Goal: Transaction & Acquisition: Purchase product/service

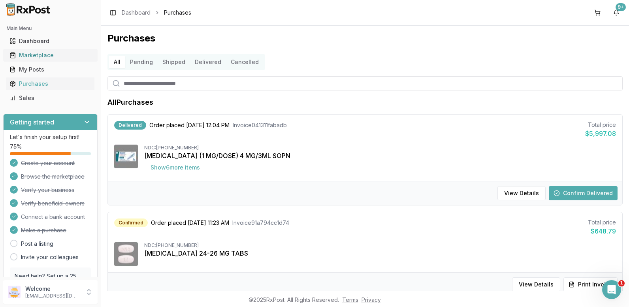
click at [18, 53] on div "Marketplace" at bounding box center [50, 55] width 82 height 8
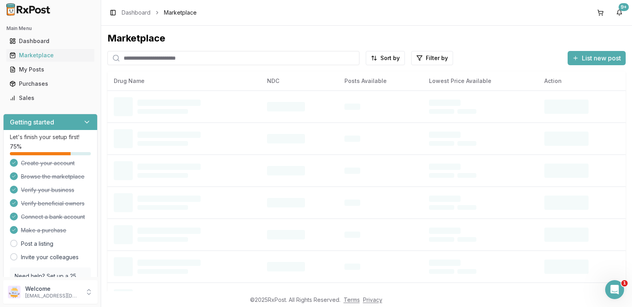
click at [135, 59] on input "search" at bounding box center [233, 58] width 252 height 14
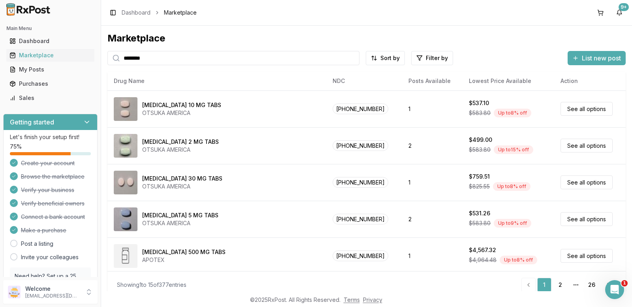
type input "********"
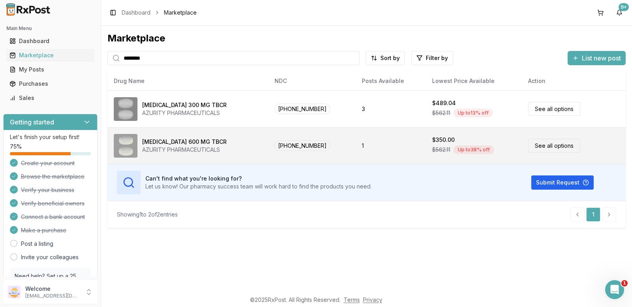
click at [543, 145] on link "See all options" at bounding box center [554, 146] width 52 height 14
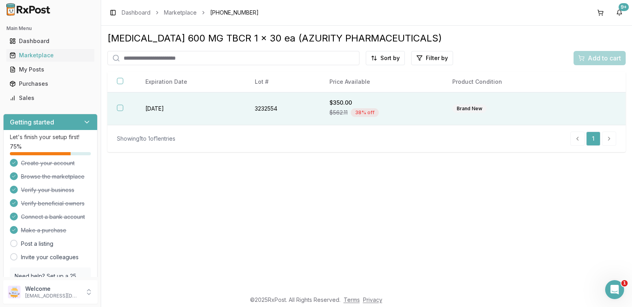
click at [120, 108] on button "button" at bounding box center [120, 108] width 6 height 6
click at [598, 61] on span "Add to cart" at bounding box center [604, 57] width 33 height 9
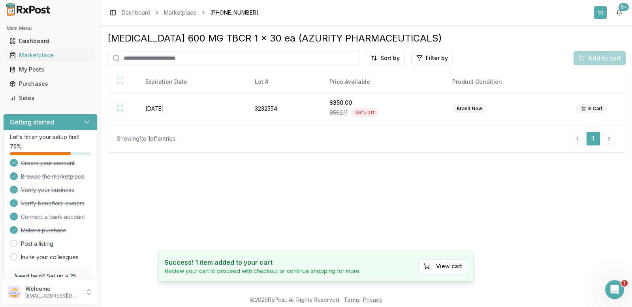
click at [600, 14] on button at bounding box center [600, 12] width 13 height 13
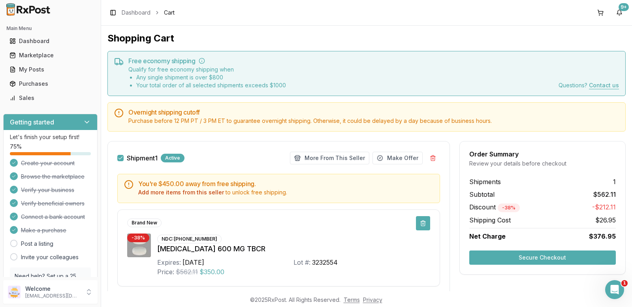
click at [424, 224] on button at bounding box center [423, 223] width 14 height 14
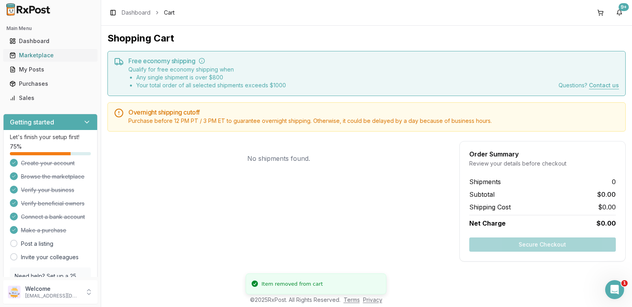
click at [30, 59] on link "Marketplace" at bounding box center [50, 55] width 88 height 14
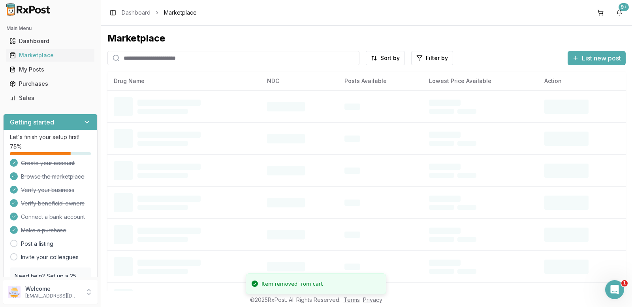
click at [132, 58] on input "search" at bounding box center [233, 58] width 252 height 14
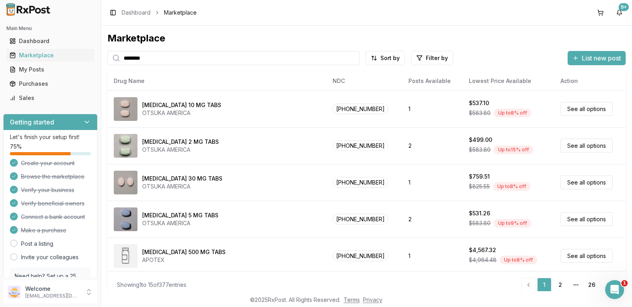
type input "********"
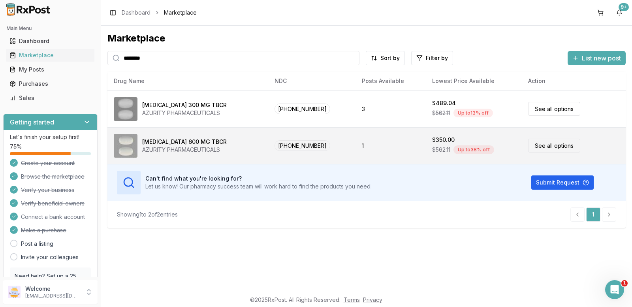
click at [555, 148] on link "See all options" at bounding box center [554, 146] width 52 height 14
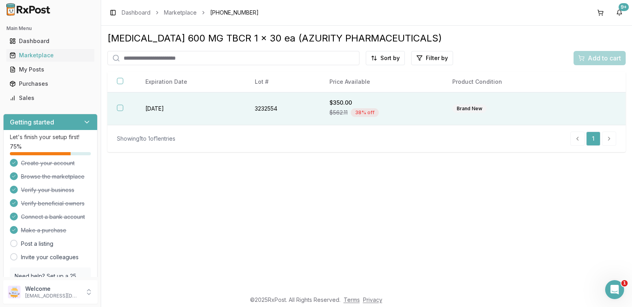
click at [121, 107] on button "button" at bounding box center [120, 108] width 6 height 6
click at [591, 61] on span "Add to cart" at bounding box center [604, 57] width 33 height 9
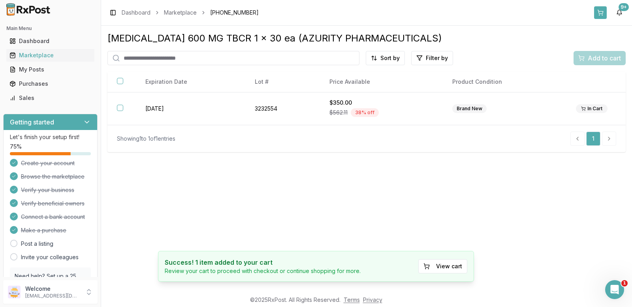
click at [599, 14] on button at bounding box center [600, 12] width 13 height 13
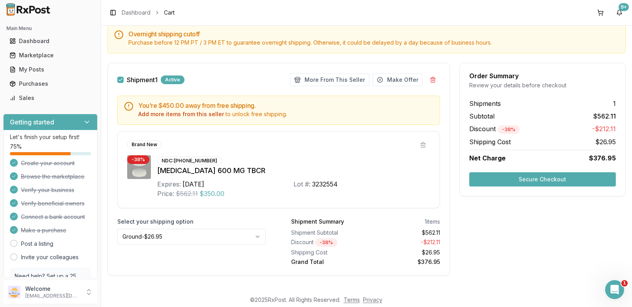
scroll to position [79, 0]
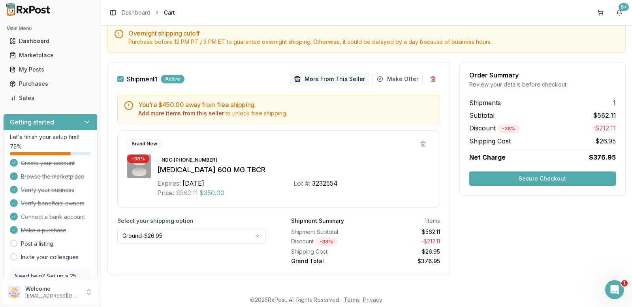
click at [328, 81] on button "More From This Seller" at bounding box center [329, 79] width 79 height 13
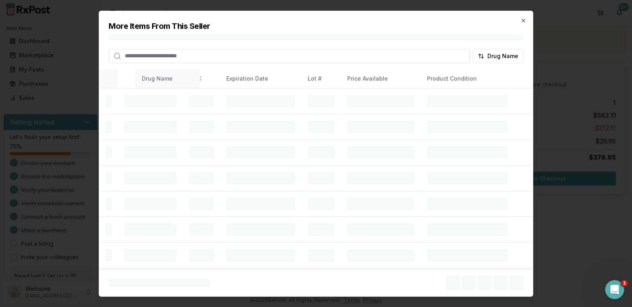
scroll to position [40, 0]
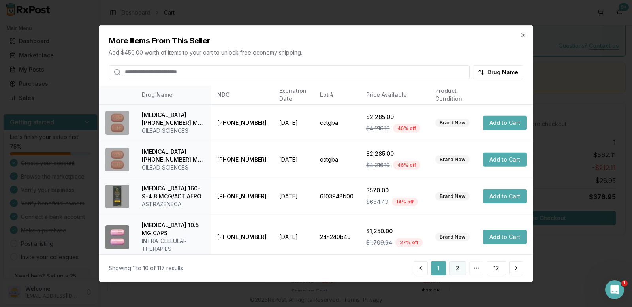
click at [460, 272] on button "2" at bounding box center [457, 268] width 17 height 14
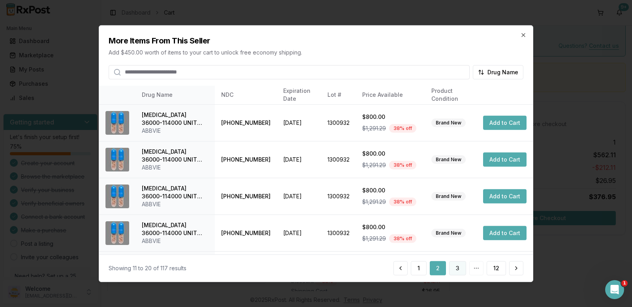
click at [457, 269] on button "3" at bounding box center [457, 268] width 17 height 14
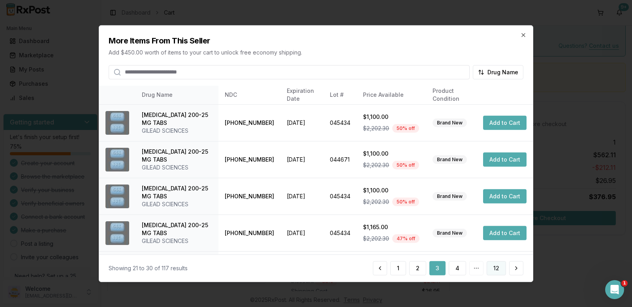
click at [497, 267] on button "12" at bounding box center [496, 268] width 19 height 14
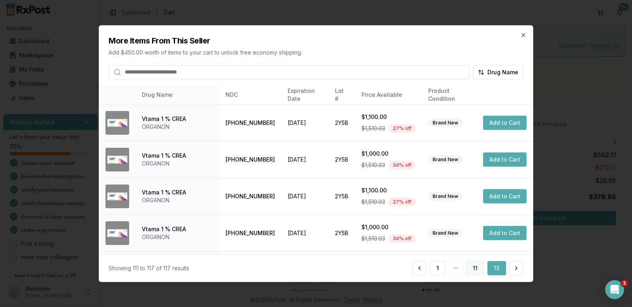
click at [476, 269] on button "11" at bounding box center [475, 268] width 18 height 14
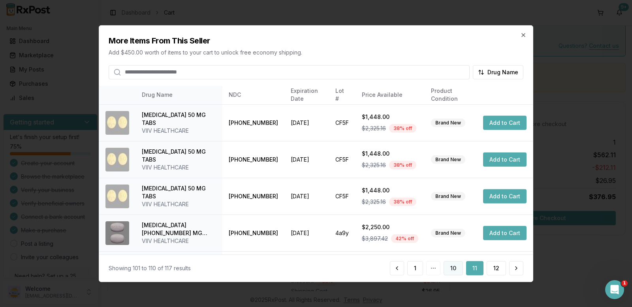
click at [455, 268] on button "10" at bounding box center [453, 268] width 19 height 14
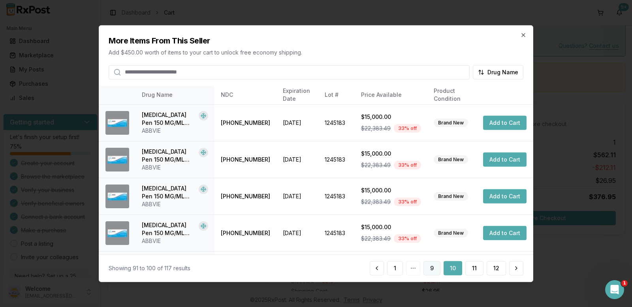
click at [434, 268] on button "9" at bounding box center [432, 268] width 17 height 14
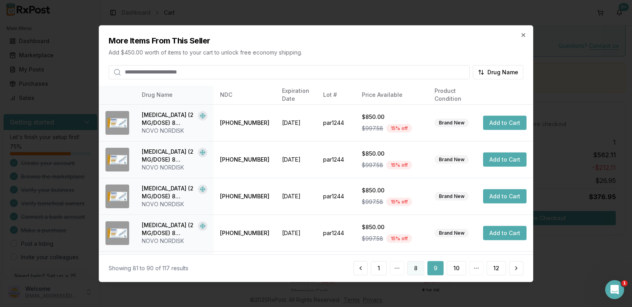
click at [413, 266] on button "8" at bounding box center [415, 268] width 17 height 14
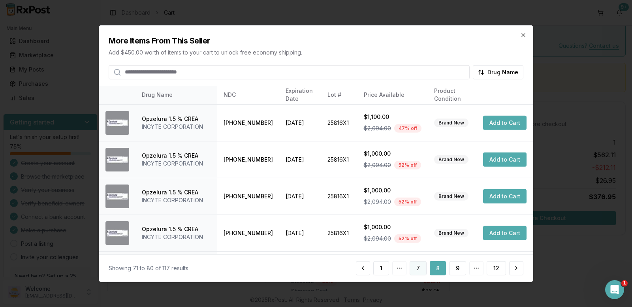
click at [417, 266] on button "7" at bounding box center [418, 268] width 17 height 14
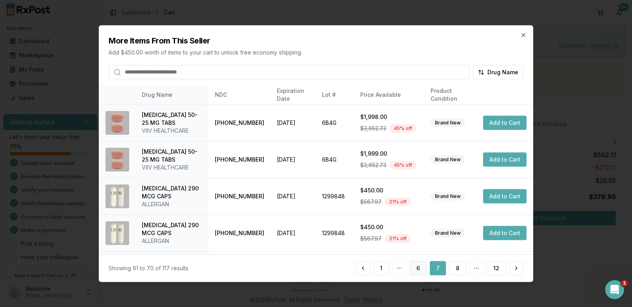
click at [415, 269] on button "6" at bounding box center [418, 268] width 17 height 14
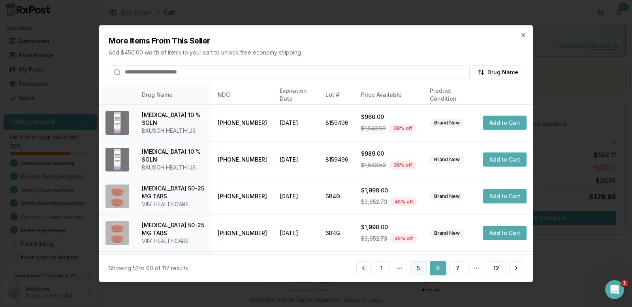
click at [418, 269] on button "5" at bounding box center [418, 268] width 17 height 14
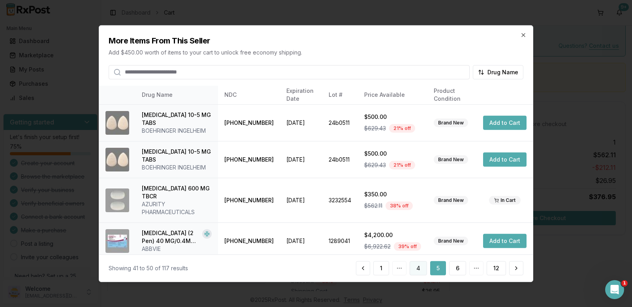
click at [422, 269] on button "4" at bounding box center [418, 268] width 17 height 14
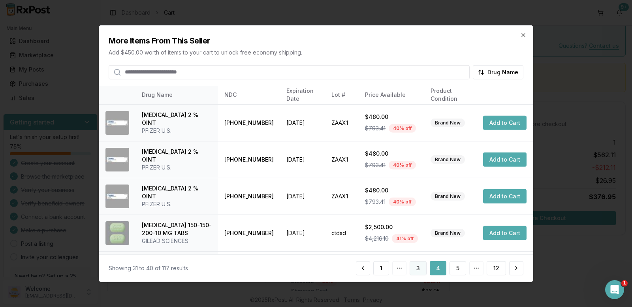
click at [418, 272] on button "3" at bounding box center [418, 268] width 17 height 14
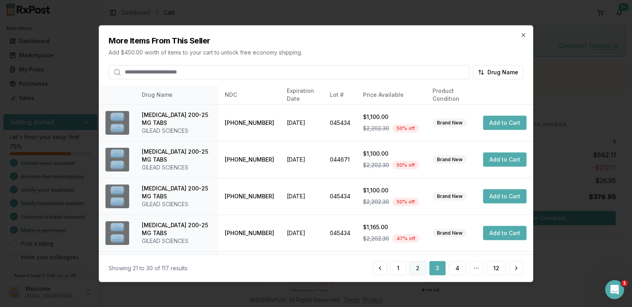
click at [416, 272] on button "2" at bounding box center [417, 268] width 17 height 14
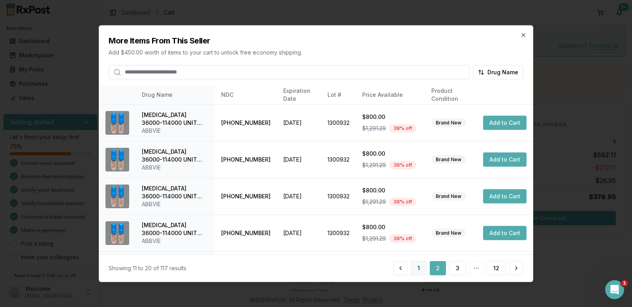
click at [422, 269] on button "1" at bounding box center [419, 268] width 16 height 14
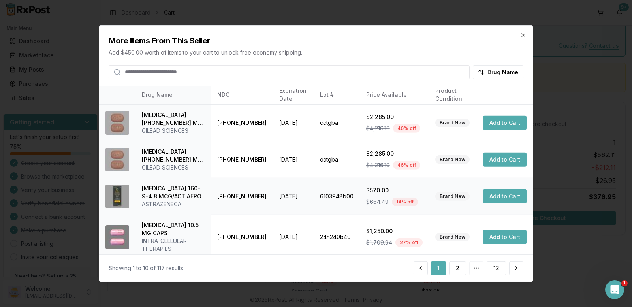
click at [508, 196] on button "Add to Cart" at bounding box center [504, 196] width 43 height 14
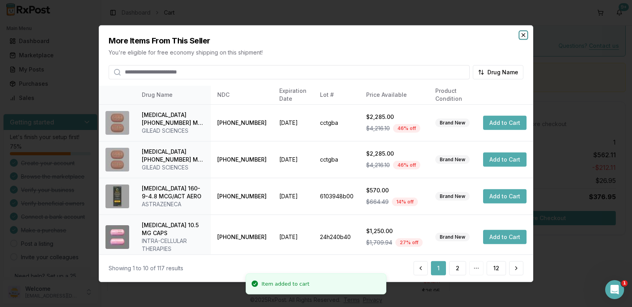
drag, startPoint x: 522, startPoint y: 32, endPoint x: 518, endPoint y: 32, distance: 4.3
click at [522, 32] on icon "button" at bounding box center [523, 35] width 6 height 6
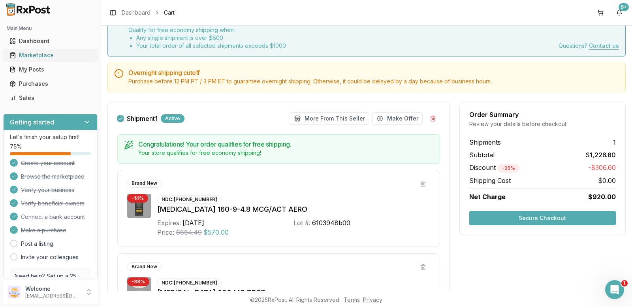
click at [36, 59] on div "Marketplace" at bounding box center [50, 55] width 82 height 8
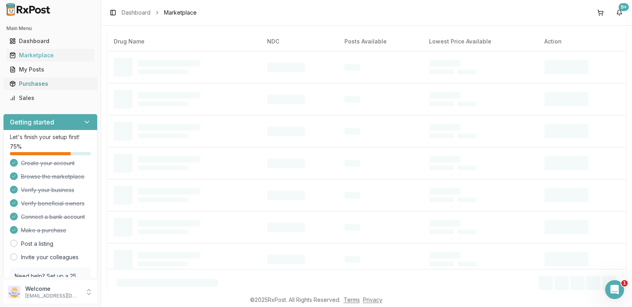
scroll to position [7, 0]
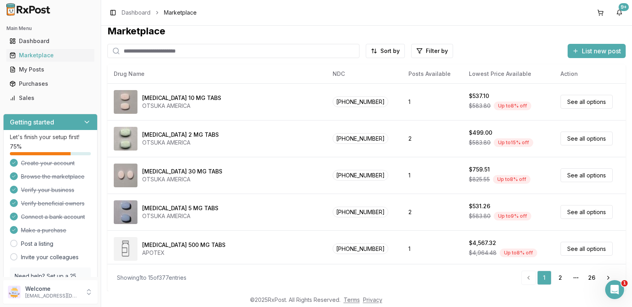
click at [130, 51] on input "search" at bounding box center [233, 51] width 252 height 14
type input "*******"
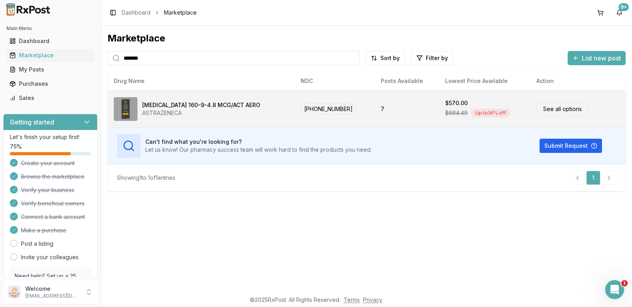
click at [555, 102] on link "See all options" at bounding box center [563, 109] width 52 height 14
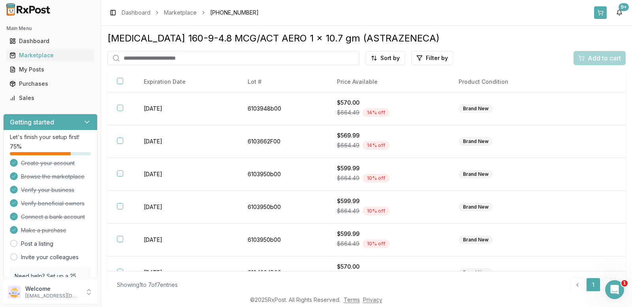
click at [601, 12] on button at bounding box center [600, 12] width 13 height 13
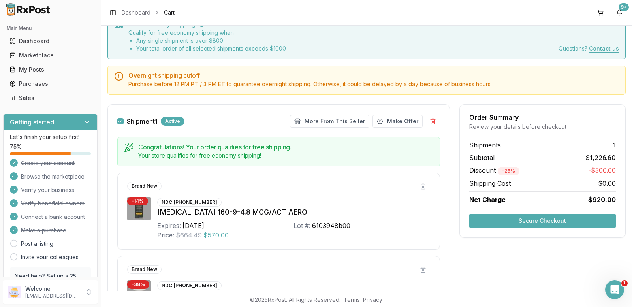
scroll to position [168, 0]
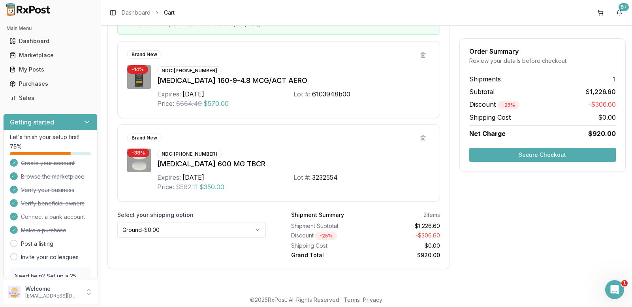
click at [525, 154] on button "Secure Checkout" at bounding box center [542, 155] width 147 height 14
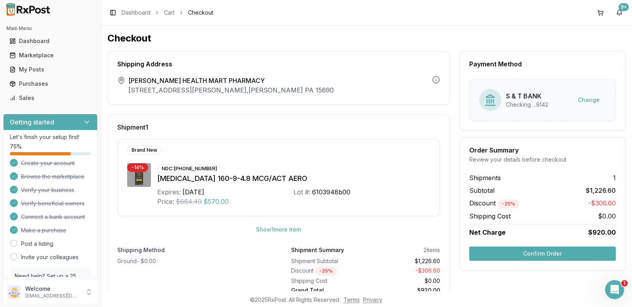
click at [523, 254] on button "Confirm Order" at bounding box center [542, 254] width 147 height 14
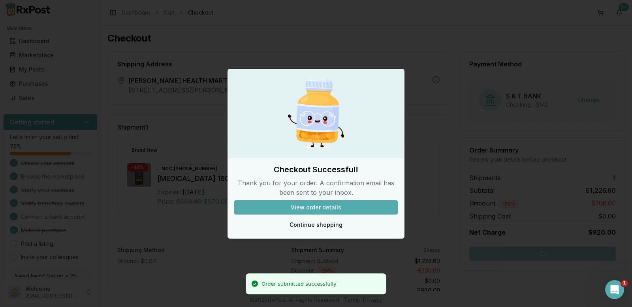
click at [352, 205] on button "View order details" at bounding box center [316, 207] width 164 height 14
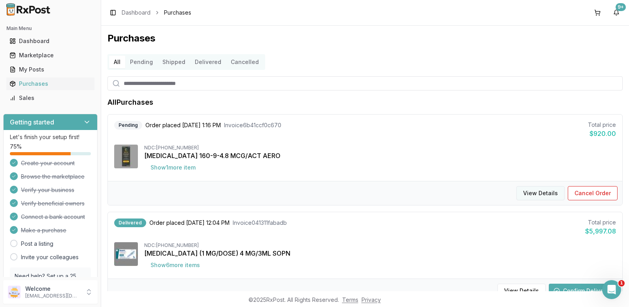
click at [534, 193] on button "View Details" at bounding box center [540, 193] width 48 height 14
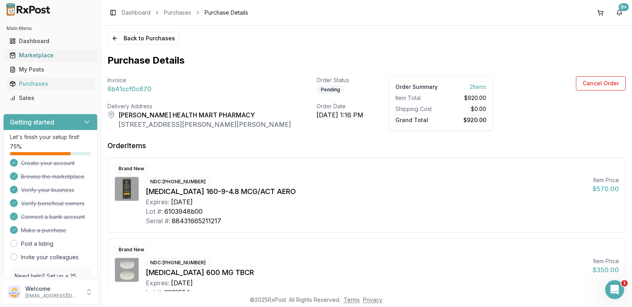
click at [33, 55] on div "Marketplace" at bounding box center [50, 55] width 82 height 8
